Goal: Information Seeking & Learning: Learn about a topic

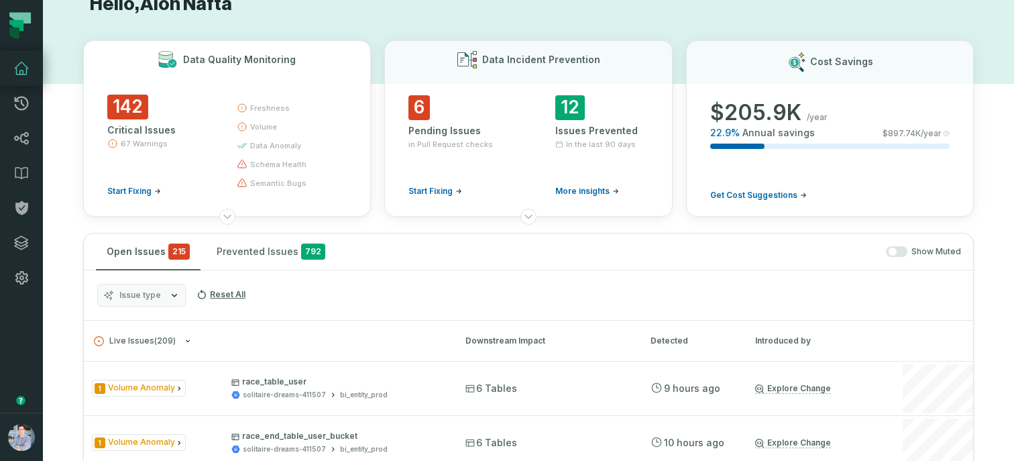
scroll to position [37, 0]
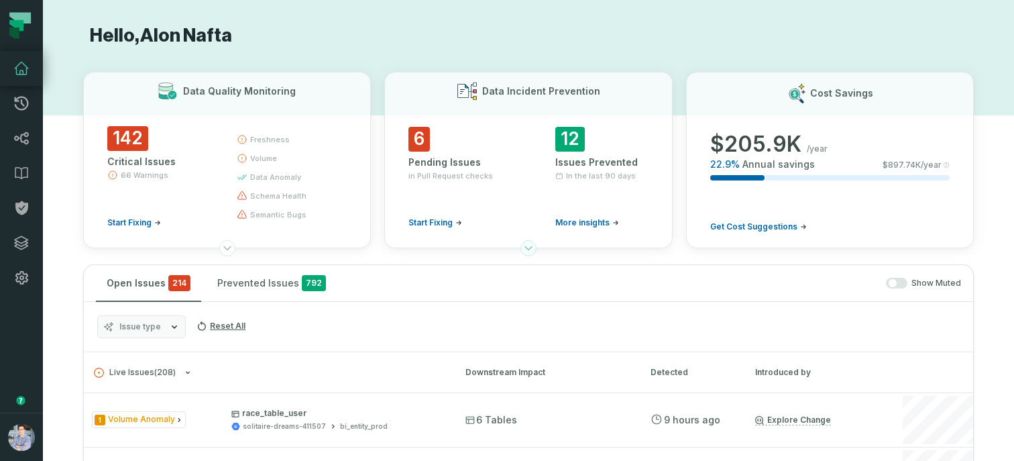
click at [526, 251] on icon at bounding box center [528, 248] width 11 height 11
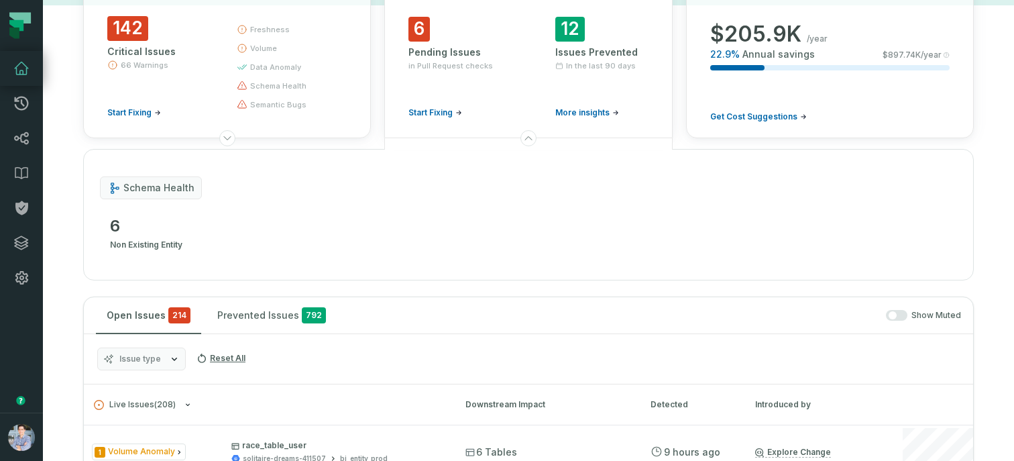
scroll to position [111, 0]
click at [457, 113] on icon "button" at bounding box center [458, 111] width 7 height 7
click at [583, 397] on div "Downstream Impact" at bounding box center [545, 403] width 161 height 12
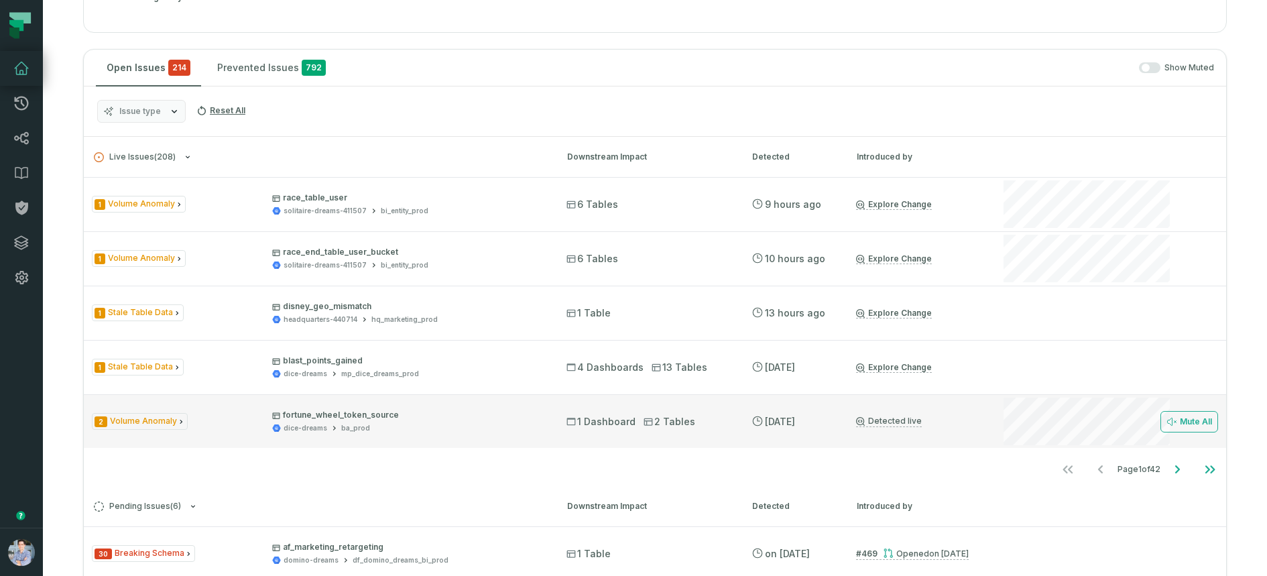
scroll to position [359, 0]
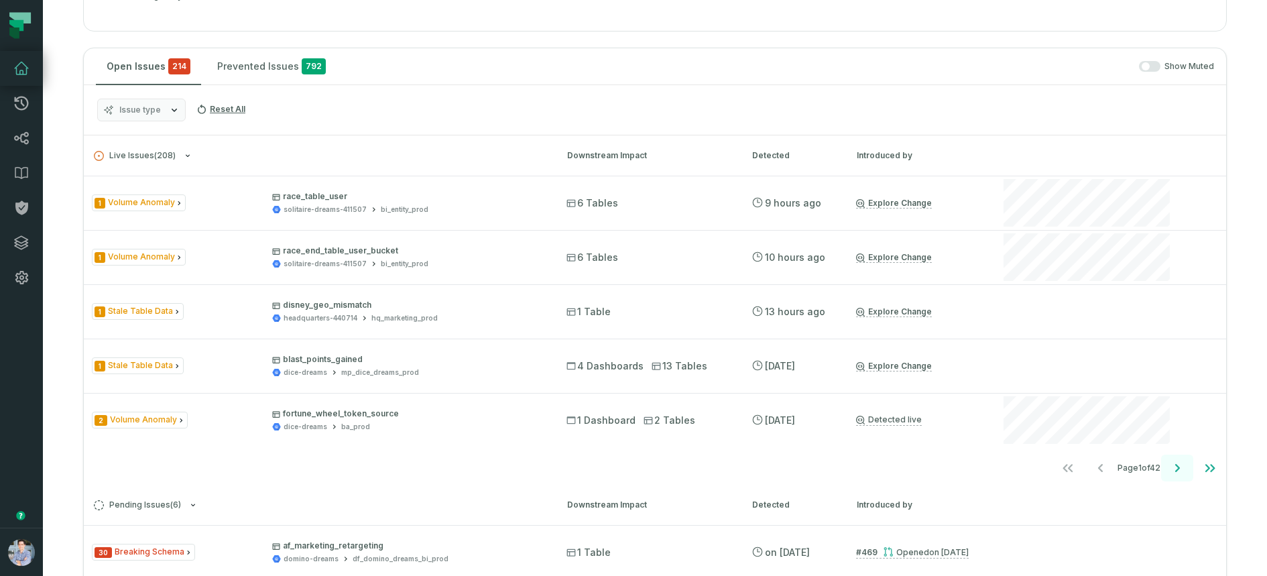
click at [1013, 460] on icon "Go to next page" at bounding box center [1177, 468] width 16 height 16
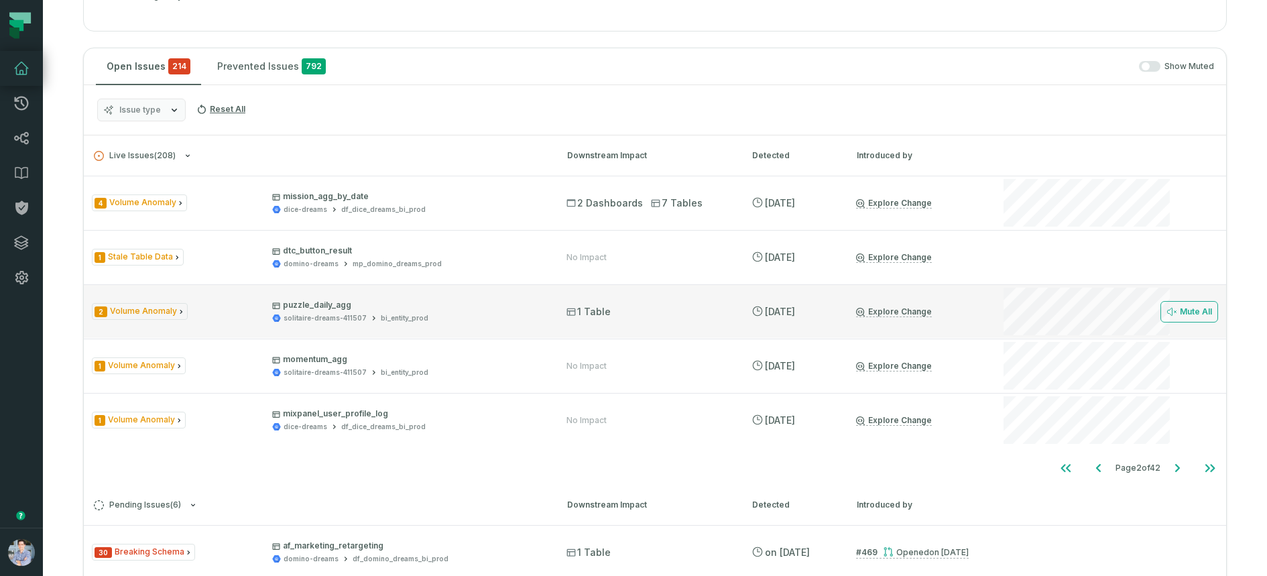
click at [255, 300] on div "2 Volume Anomaly puzzle_daily_agg solitaire-dreams-411507 bi_entity_prod" at bounding box center [317, 311] width 450 height 23
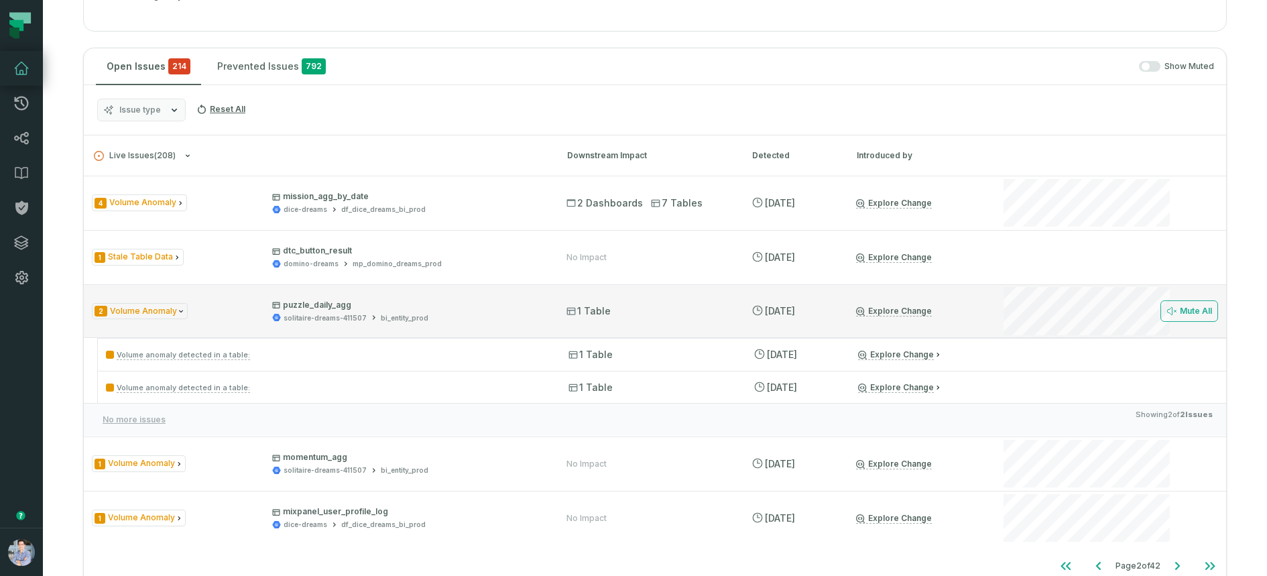
click at [216, 300] on div "2 Volume Anomaly puzzle_daily_agg solitaire-dreams-411507 bi_entity_prod" at bounding box center [317, 311] width 450 height 23
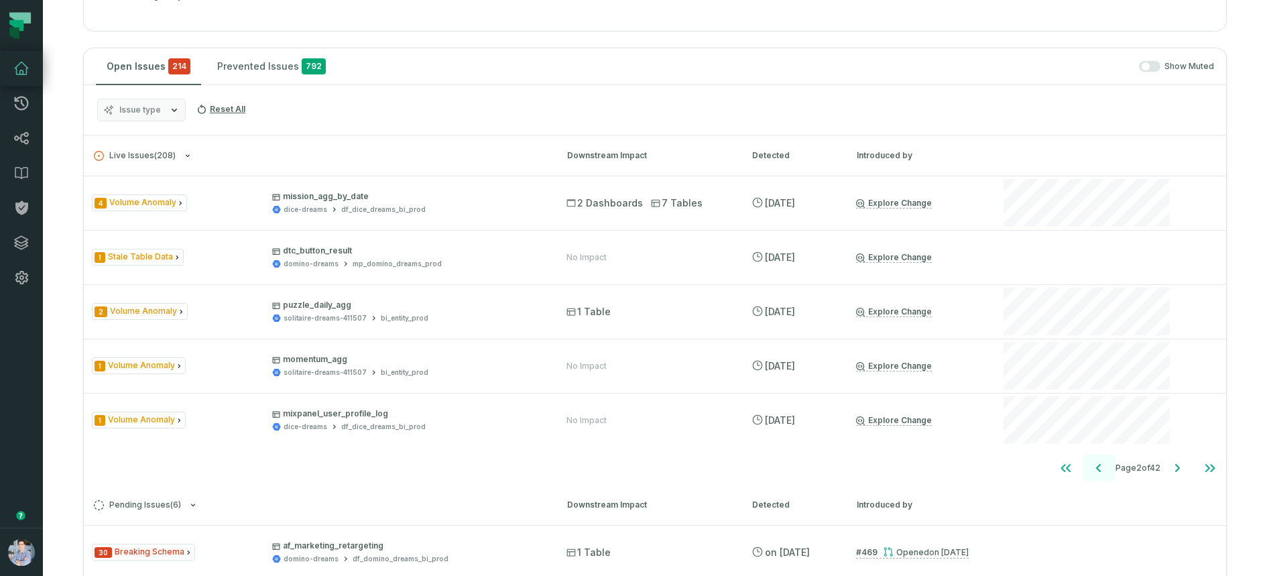
click at [1013, 460] on icon "Go to previous page" at bounding box center [1099, 468] width 16 height 16
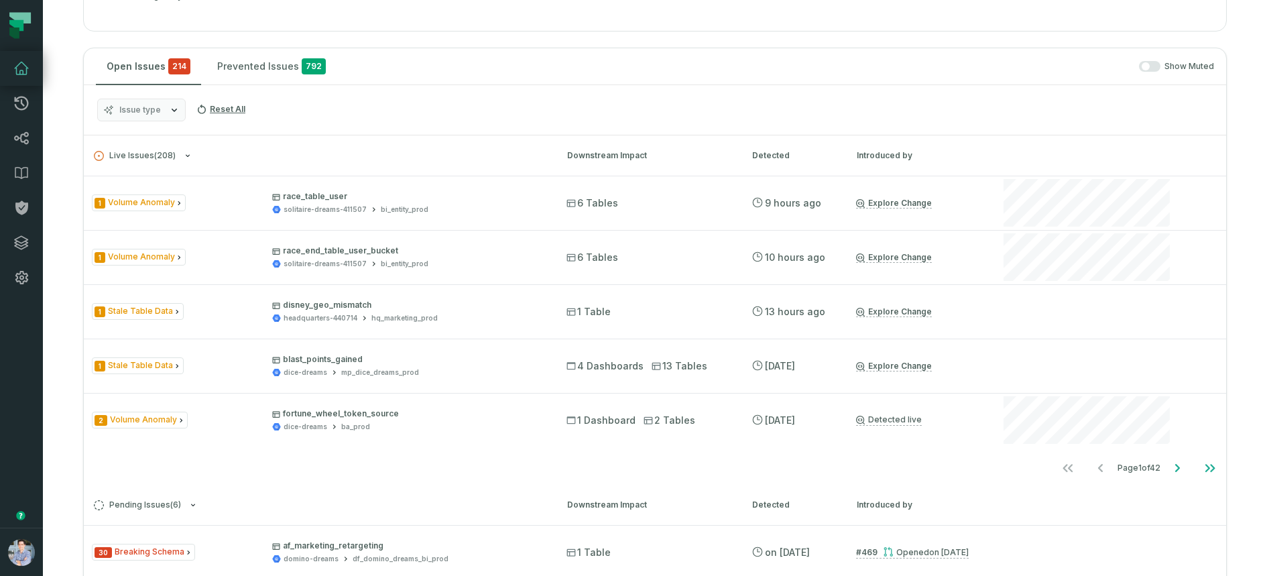
drag, startPoint x: 857, startPoint y: 150, endPoint x: 930, endPoint y: 156, distance: 73.9
click at [930, 156] on div "Introduced by" at bounding box center [917, 155] width 121 height 12
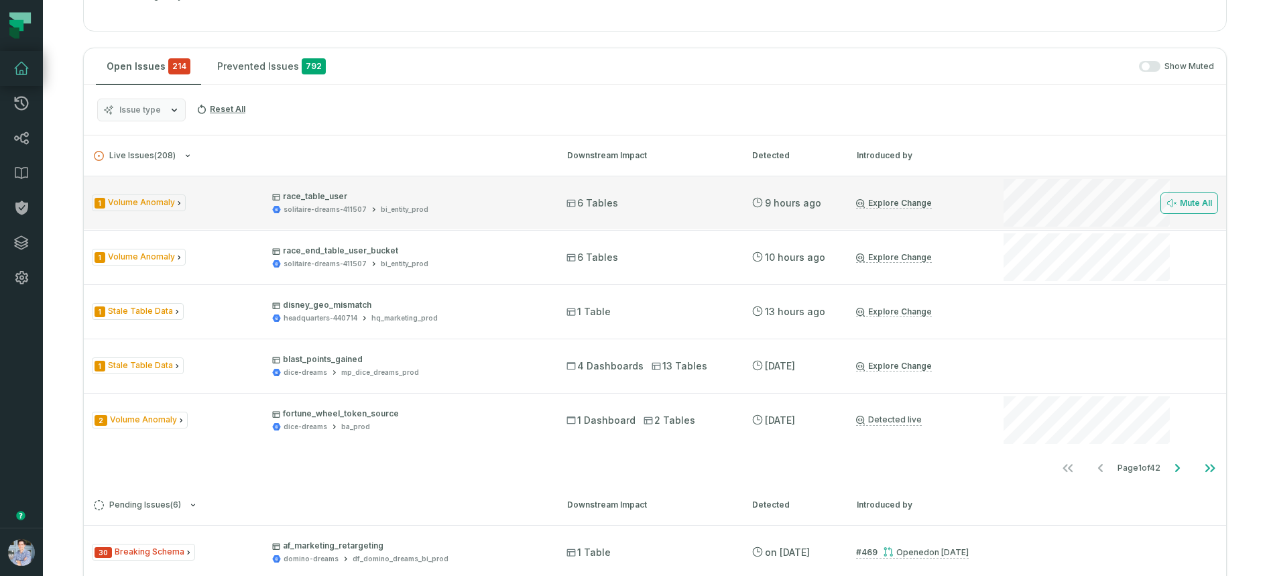
click at [884, 200] on link "Explore Change" at bounding box center [894, 203] width 76 height 11
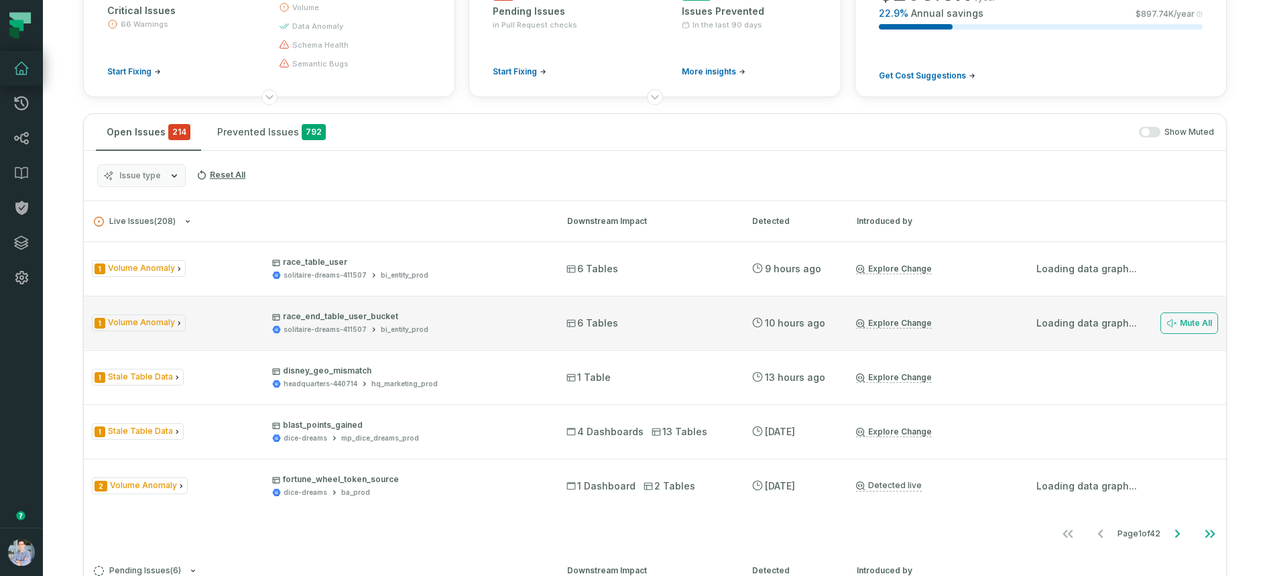
scroll to position [205, 0]
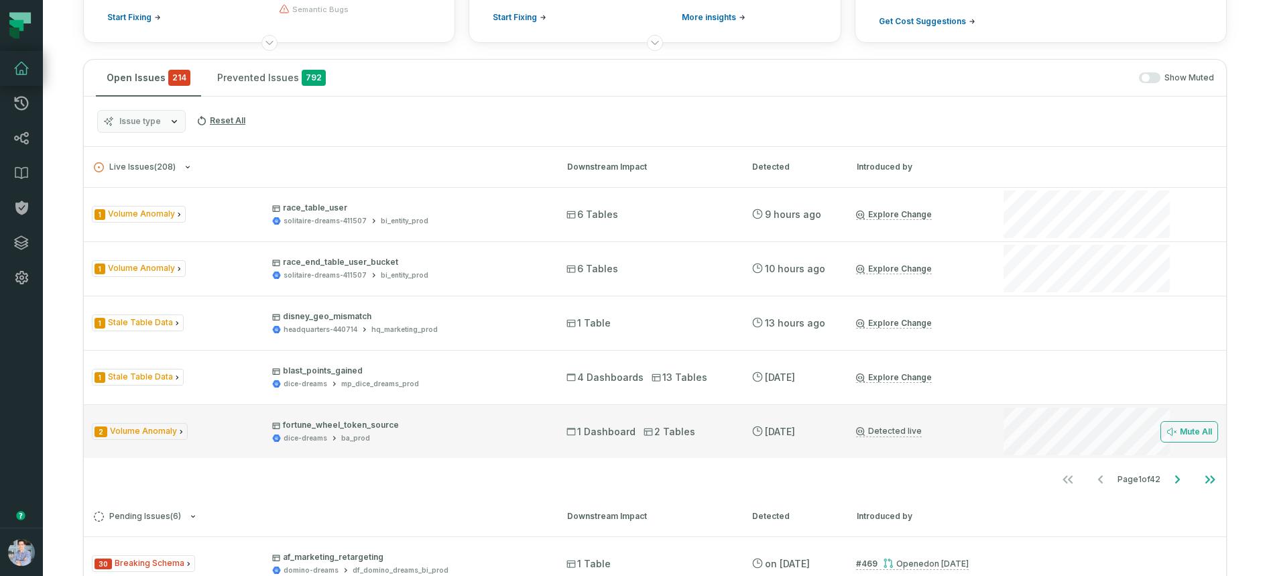
click at [892, 430] on link "Detected live" at bounding box center [889, 431] width 66 height 11
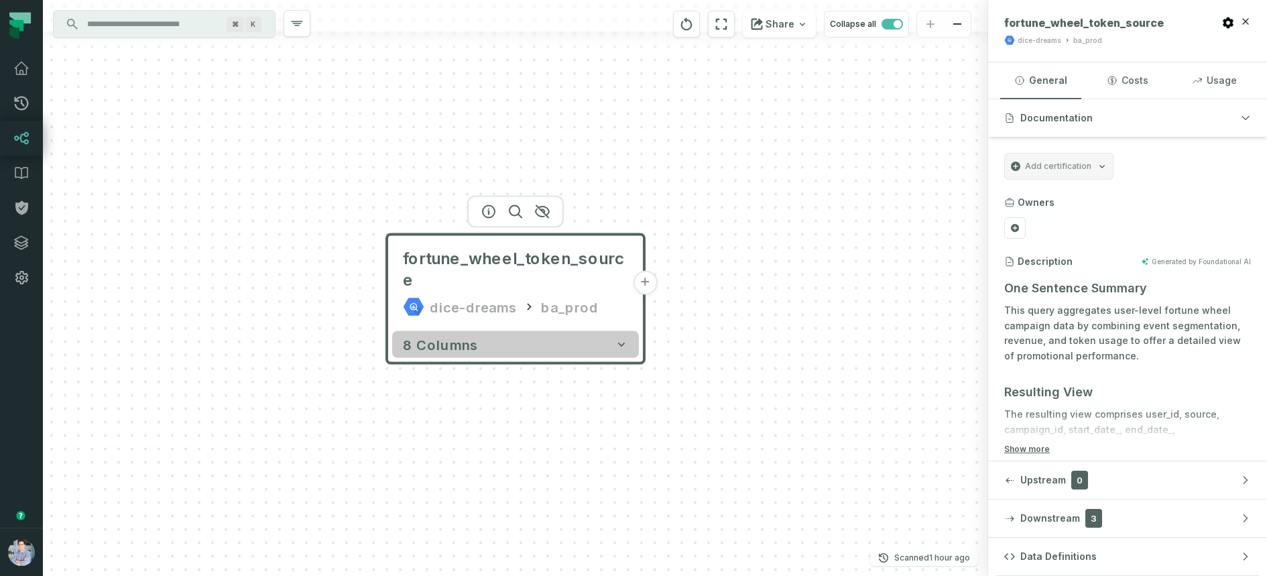
click at [576, 331] on button "8 columns" at bounding box center [515, 344] width 247 height 27
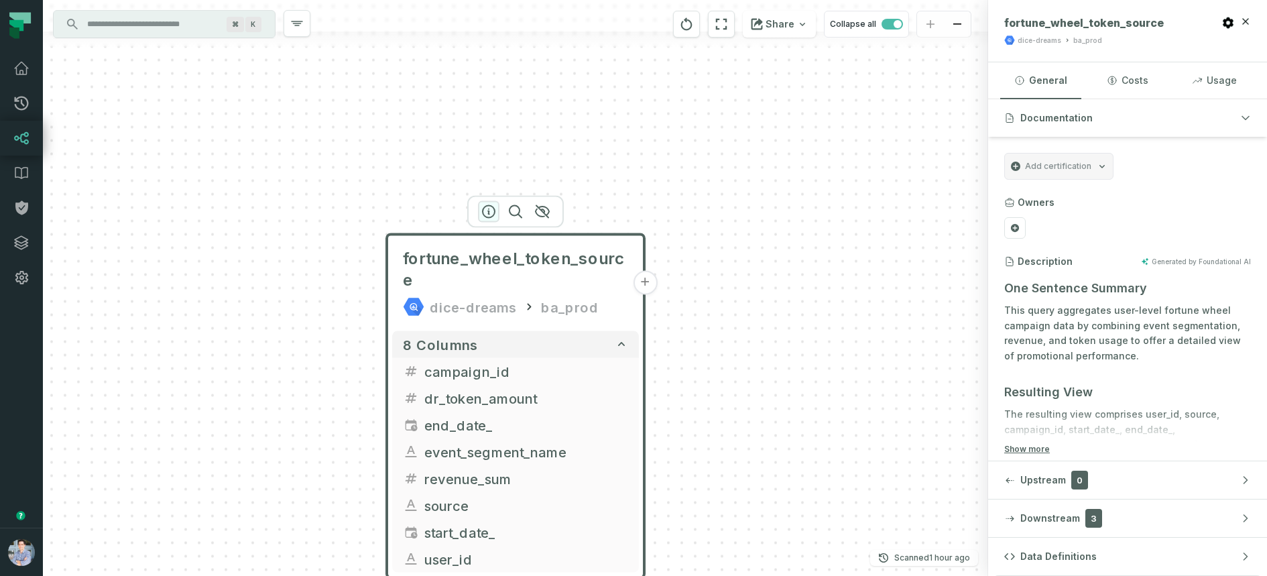
click at [493, 212] on icon "button" at bounding box center [489, 212] width 16 height 16
click at [1236, 78] on button "Usage" at bounding box center [1214, 80] width 81 height 36
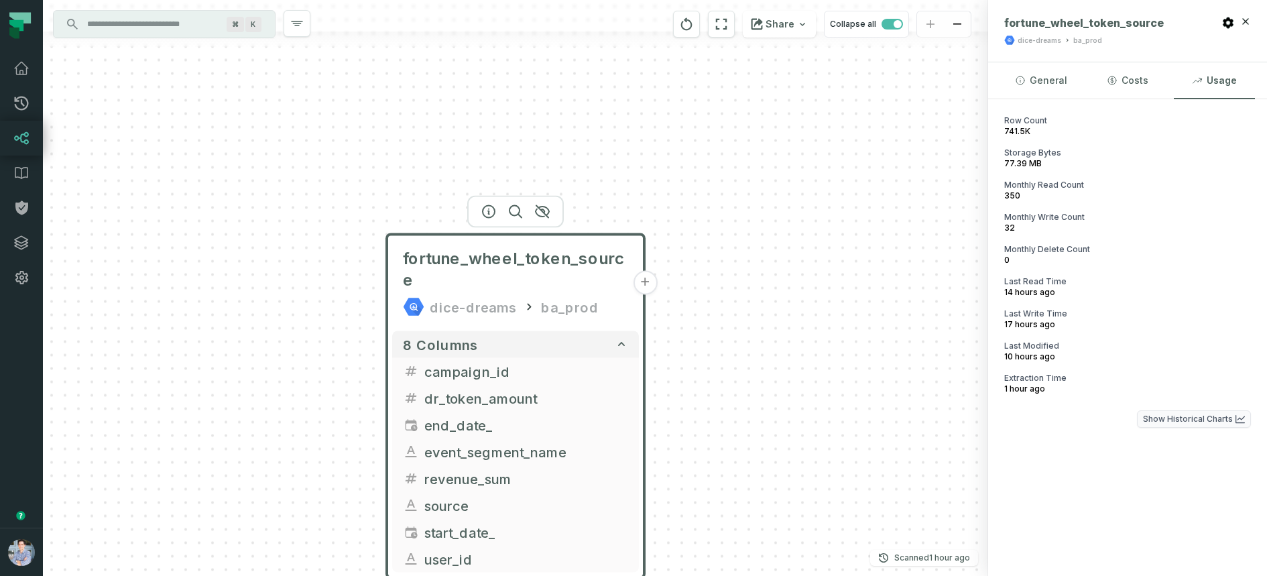
click at [1170, 418] on button "Show Historical Charts" at bounding box center [1194, 418] width 114 height 17
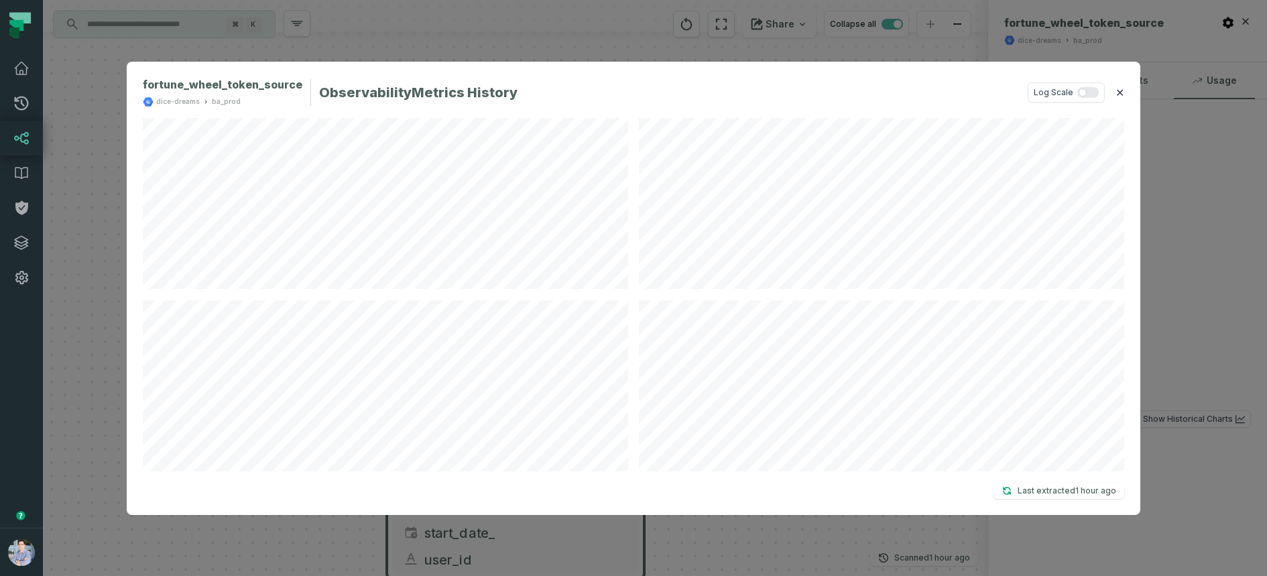
click at [1120, 93] on button "✕" at bounding box center [1119, 92] width 9 height 16
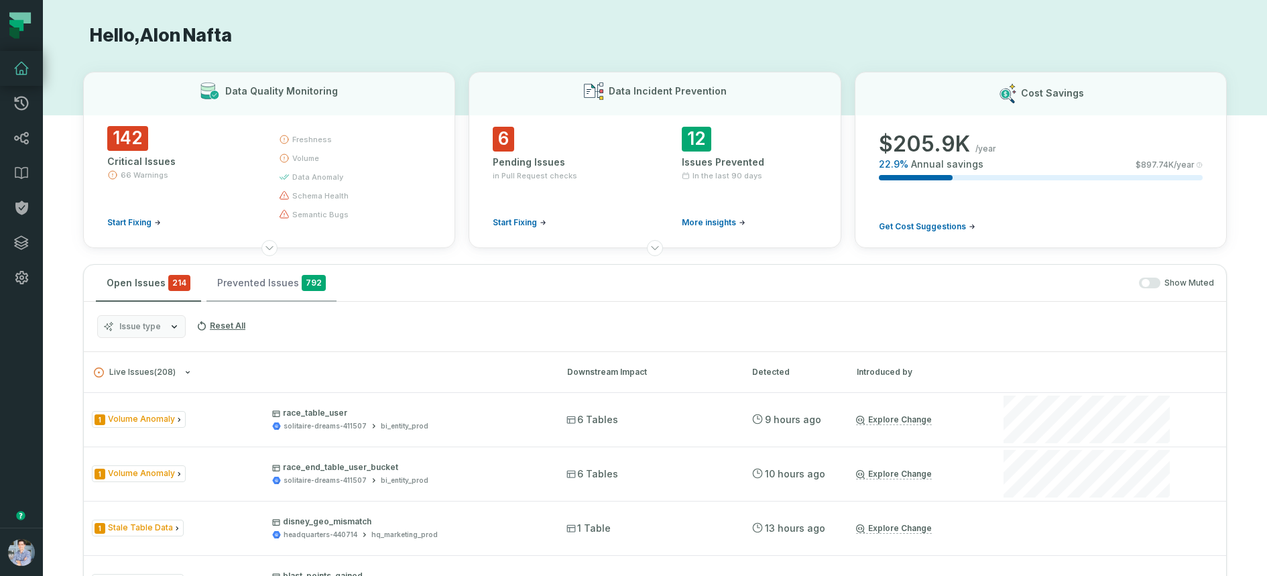
click at [270, 289] on button "Prevented Issues 792" at bounding box center [271, 283] width 130 height 36
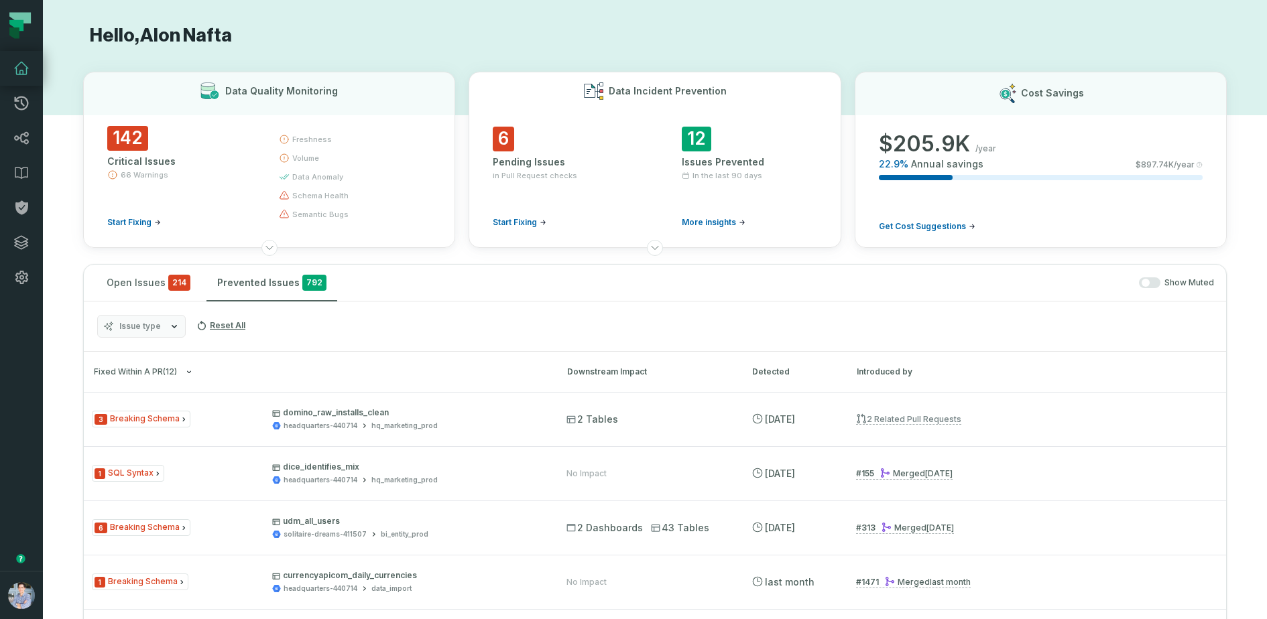
click at [503, 72] on button "Data Incident Prevention 6 Pending Issues in Pull Request checks Start Fixing 1…" at bounding box center [655, 160] width 372 height 176
